Goal: Use online tool/utility: Utilize a website feature to perform a specific function

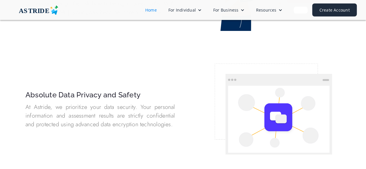
scroll to position [278, 0]
